Goal: Task Accomplishment & Management: Use online tool/utility

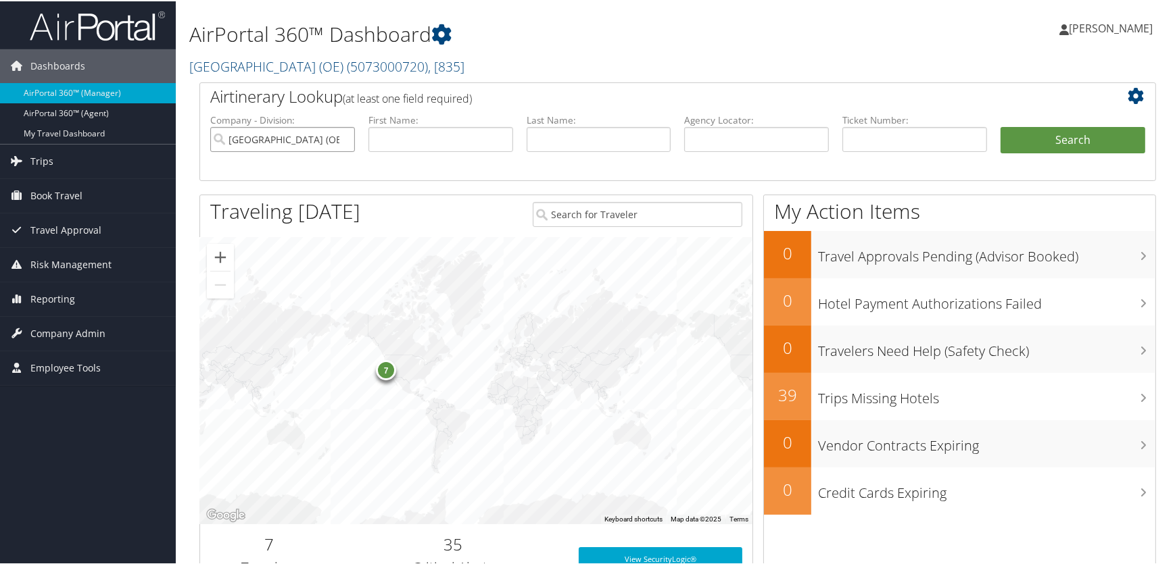
click at [341, 139] on input "[GEOGRAPHIC_DATA] (OE)" at bounding box center [282, 138] width 145 height 25
click at [548, 130] on input "text" at bounding box center [598, 138] width 145 height 25
type input "[PERSON_NAME]"
click at [47, 296] on span "Reporting" at bounding box center [52, 298] width 45 height 34
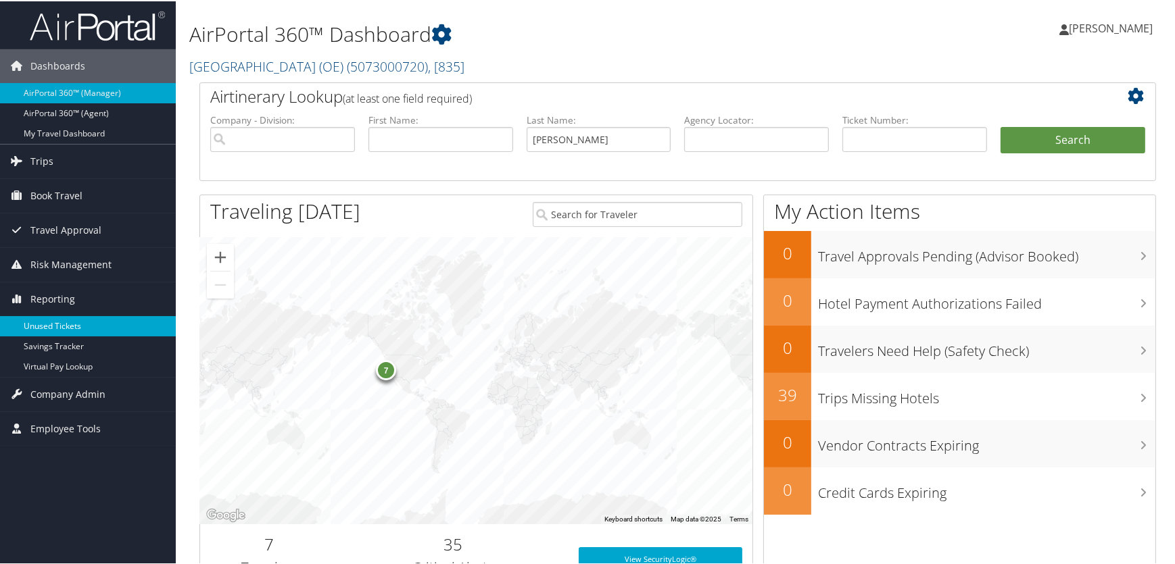
click at [49, 326] on link "Unused Tickets" at bounding box center [88, 325] width 176 height 20
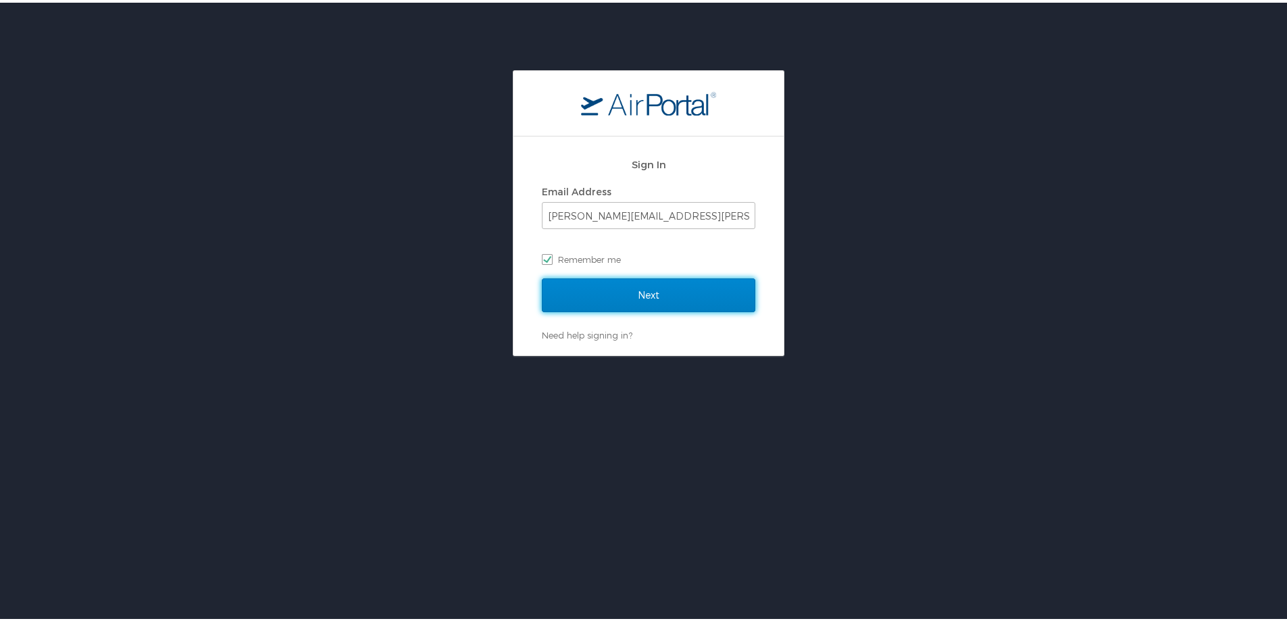
click at [662, 293] on input "Next" at bounding box center [649, 293] width 214 height 34
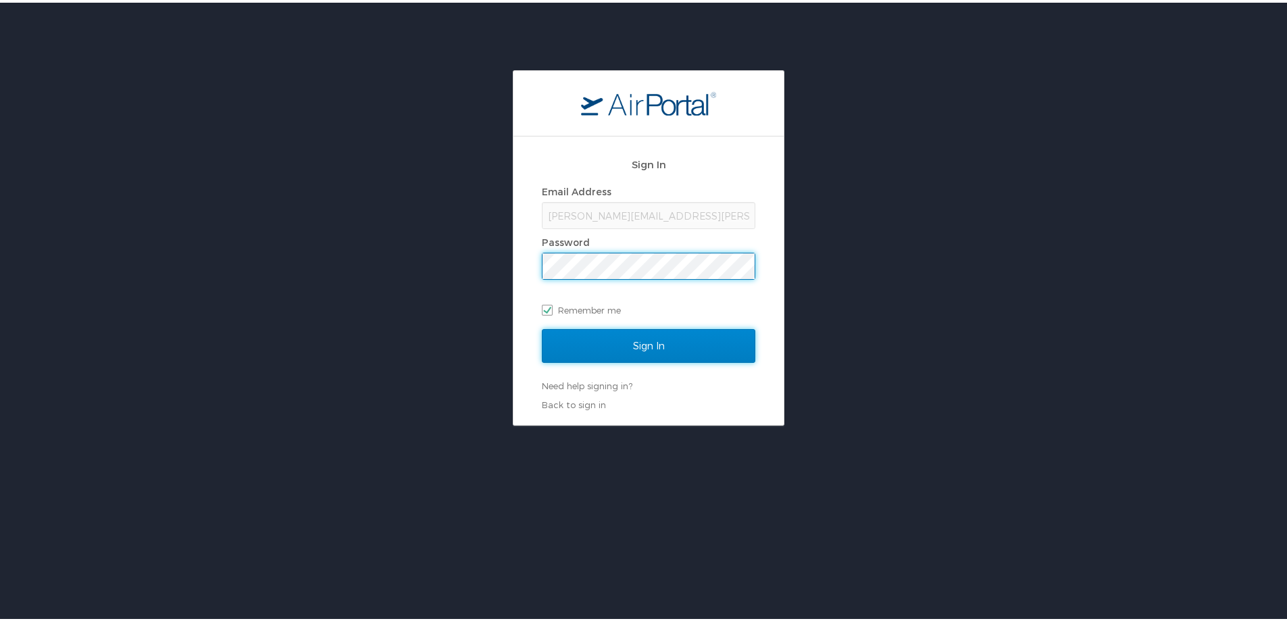
click at [643, 345] on input "Sign In" at bounding box center [649, 343] width 214 height 34
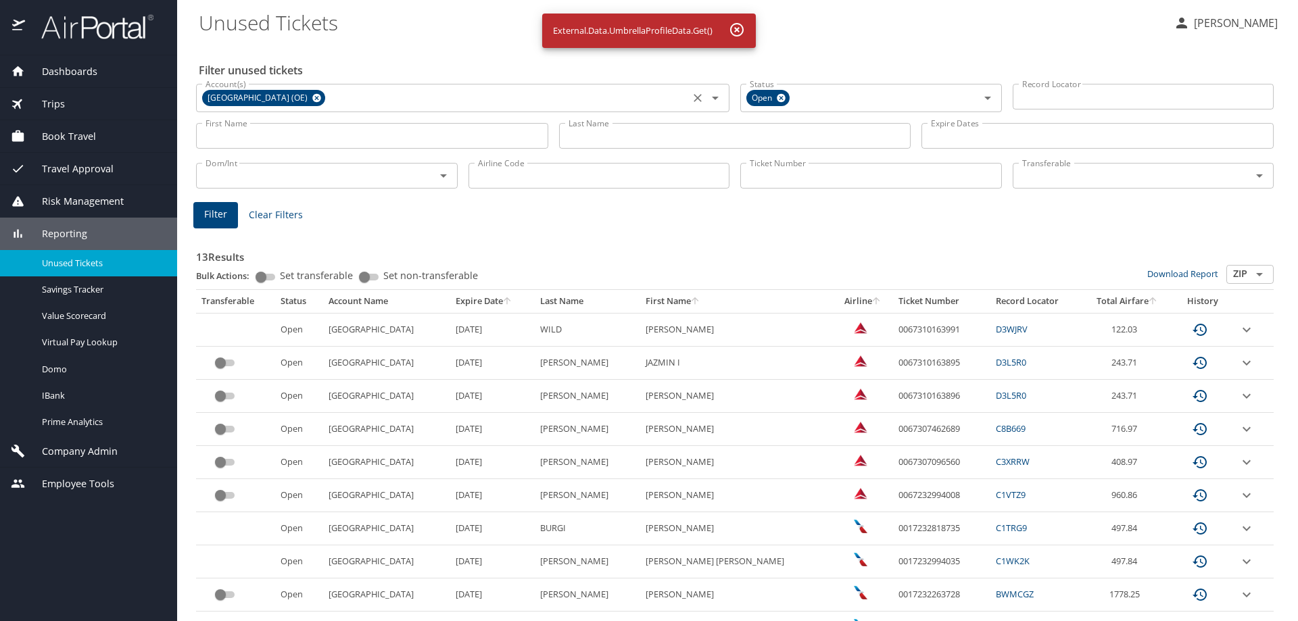
click at [312, 99] on icon at bounding box center [316, 98] width 9 height 9
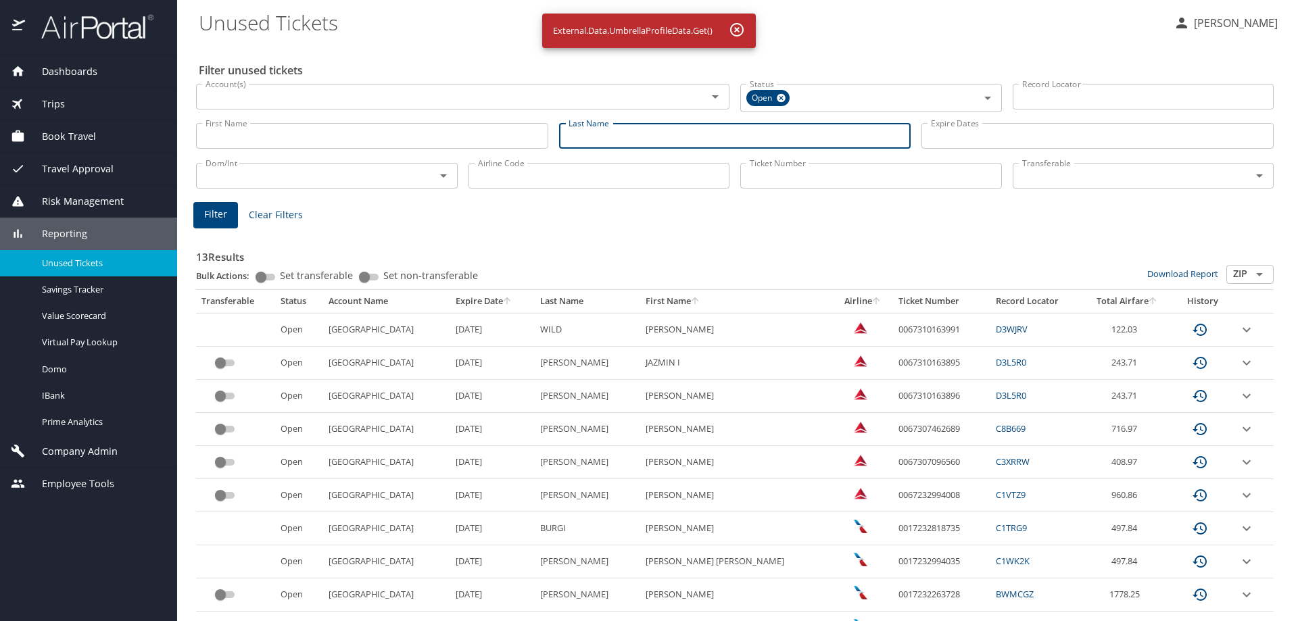
click at [635, 140] on input "Last Name" at bounding box center [735, 136] width 352 height 26
type input "[PERSON_NAME]"
click at [214, 214] on span "Filter" at bounding box center [215, 214] width 23 height 17
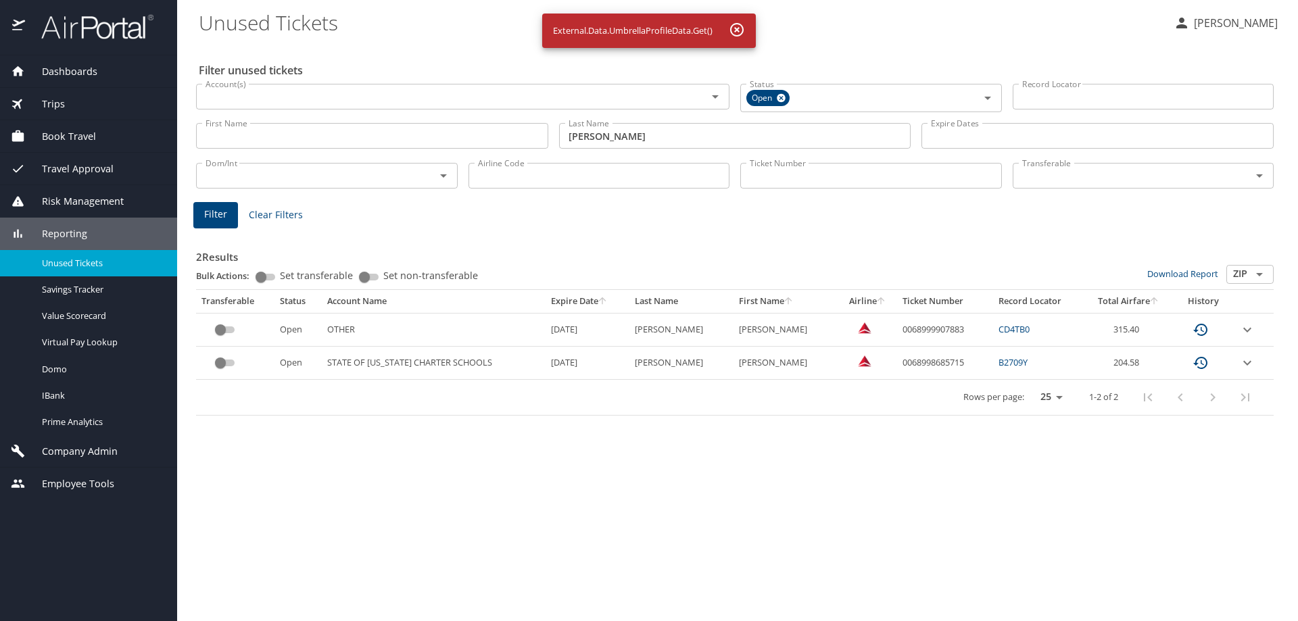
click at [1241, 329] on icon "expand row" at bounding box center [1247, 330] width 16 height 16
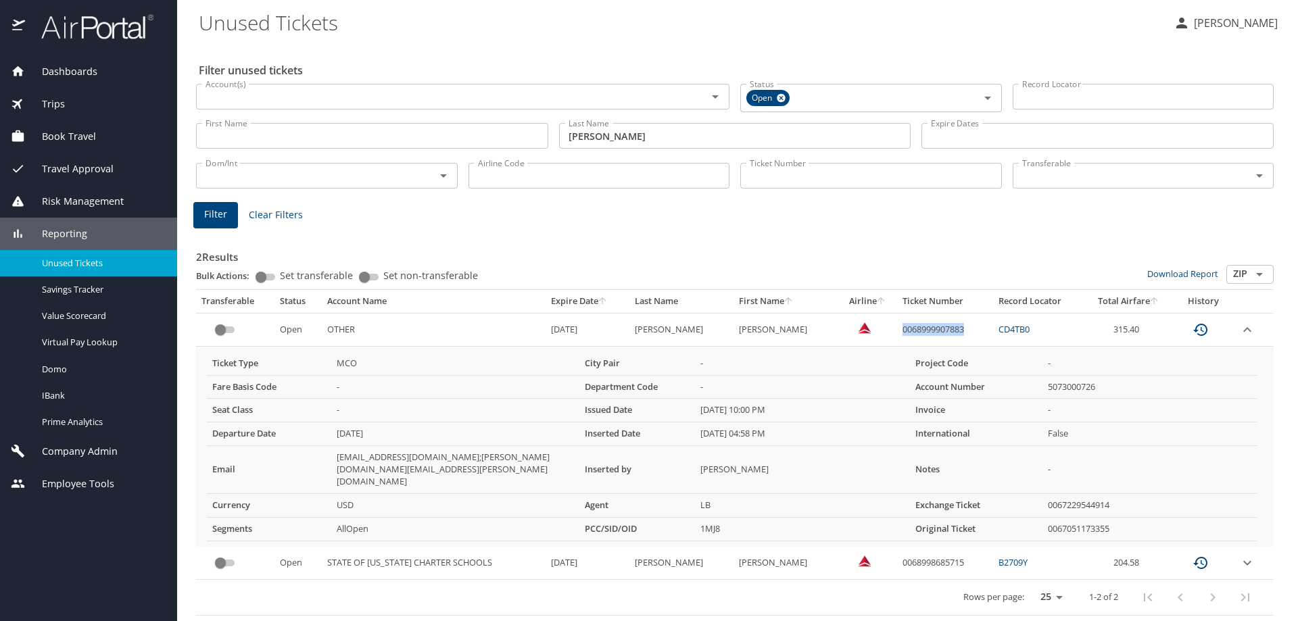
drag, startPoint x: 879, startPoint y: 330, endPoint x: 938, endPoint y: 332, distance: 59.5
click at [946, 333] on td "0068999907883" at bounding box center [945, 329] width 96 height 33
copy td "0068999907883"
click at [1245, 560] on icon "expand row" at bounding box center [1247, 562] width 8 height 5
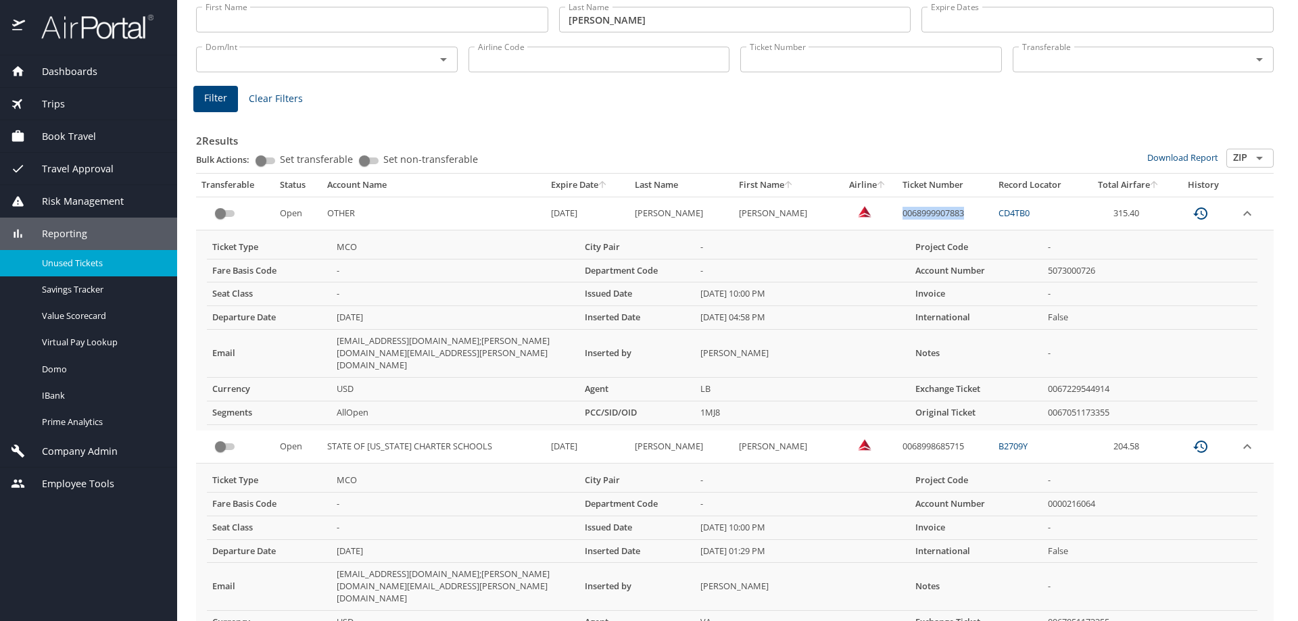
scroll to position [151, 0]
